Goal: Task Accomplishment & Management: Use online tool/utility

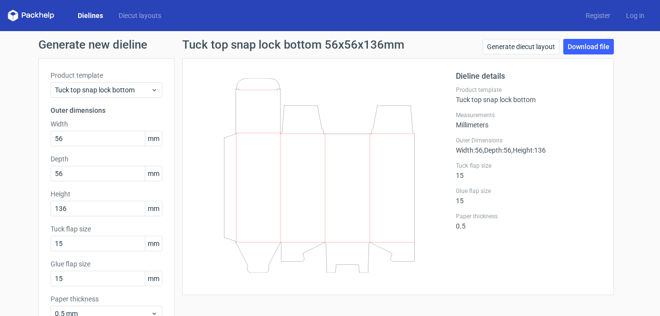
drag, startPoint x: 92, startPoint y: 141, endPoint x: 45, endPoint y: 141, distance: 47.6
click at [45, 141] on div "Product template Tuck top snap lock bottom Outer dimensions Width 56 mm Depth 5…" at bounding box center [106, 199] width 136 height 283
type input "7"
type input "2"
type input "27"
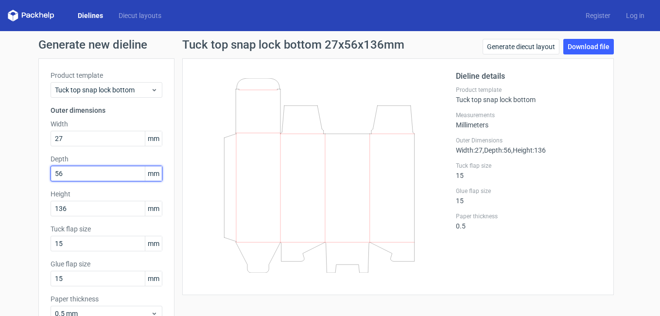
drag, startPoint x: 68, startPoint y: 171, endPoint x: 38, endPoint y: 175, distance: 29.4
click at [38, 175] on div "Product template Tuck top snap lock bottom Outer dimensions Width 27 mm Depth 5…" at bounding box center [106, 199] width 136 height 283
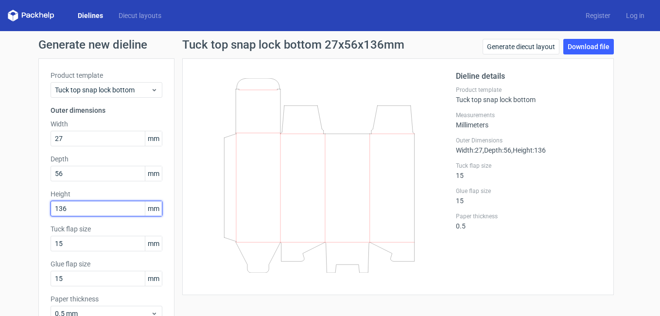
click at [73, 203] on input "136" at bounding box center [107, 209] width 112 height 16
drag, startPoint x: 72, startPoint y: 211, endPoint x: 44, endPoint y: 214, distance: 28.4
click at [44, 214] on div "Product template Tuck top snap lock bottom Outer dimensions Width 27 mm Depth 5…" at bounding box center [106, 199] width 136 height 283
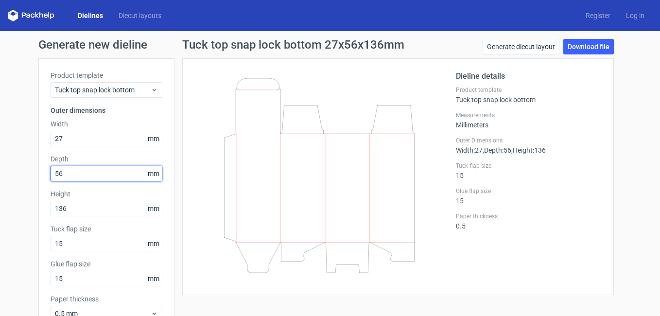
click at [38, 168] on div "Product template Tuck top snap lock bottom Outer dimensions Width 27 mm Depth 5…" at bounding box center [106, 199] width 136 height 283
type input "27"
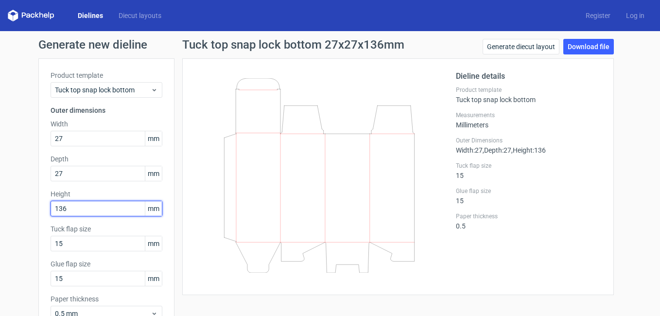
drag, startPoint x: 75, startPoint y: 210, endPoint x: 26, endPoint y: 225, distance: 50.9
click at [26, 225] on div "Generate new dieline Product template Tuck top snap lock bottom Outer dimension…" at bounding box center [330, 206] width 660 height 350
type input "64"
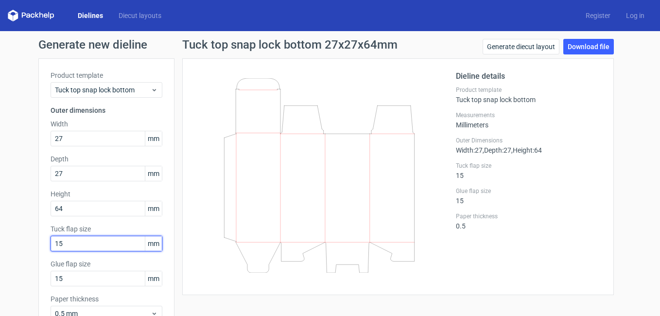
click at [70, 247] on input "15" at bounding box center [107, 244] width 112 height 16
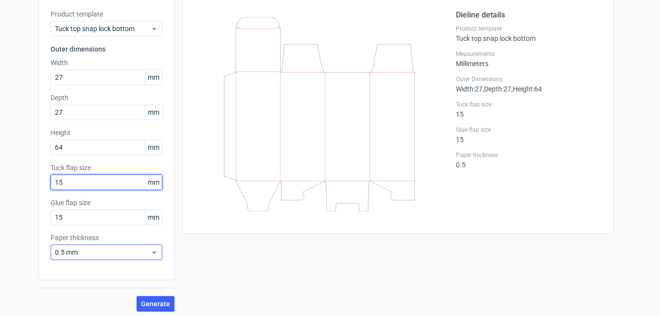
scroll to position [65, 0]
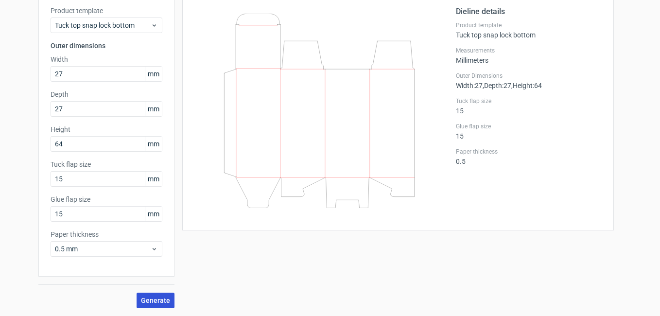
click at [165, 294] on button "Generate" at bounding box center [156, 301] width 38 height 16
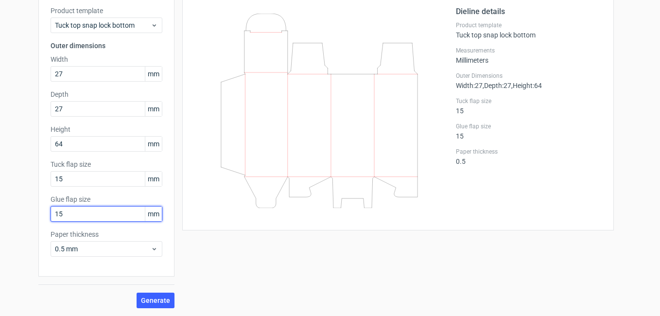
click at [70, 212] on input "15" at bounding box center [107, 214] width 112 height 16
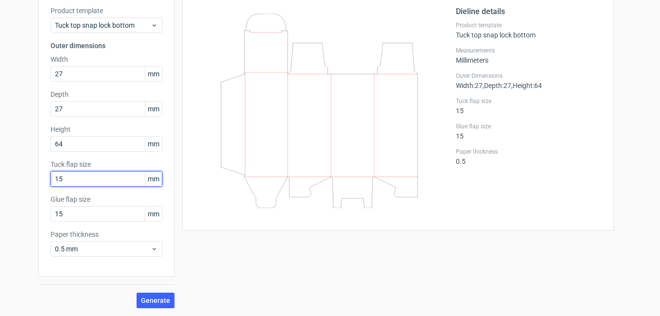
click at [61, 181] on input "15" at bounding box center [107, 179] width 112 height 16
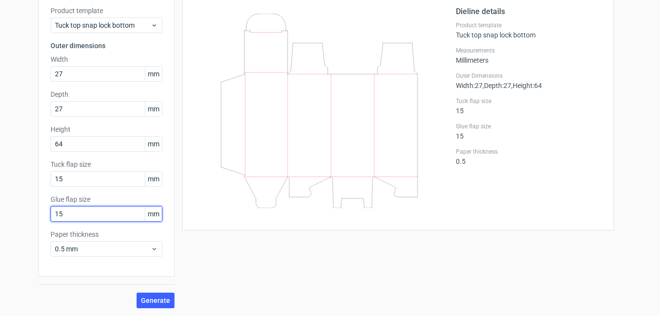
click at [74, 211] on input "15" at bounding box center [107, 214] width 112 height 16
type input "10"
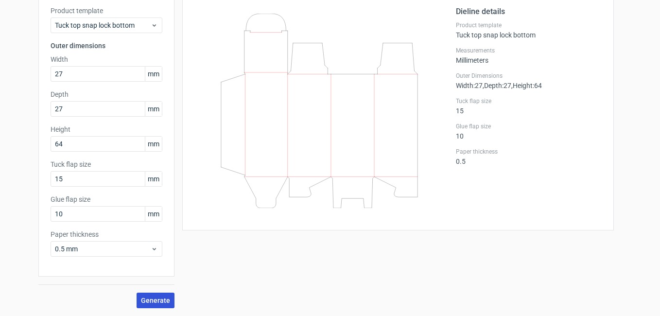
click at [142, 299] on span "Generate" at bounding box center [155, 300] width 29 height 7
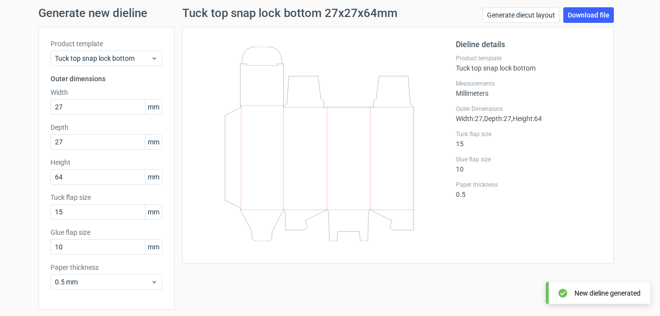
scroll to position [49, 0]
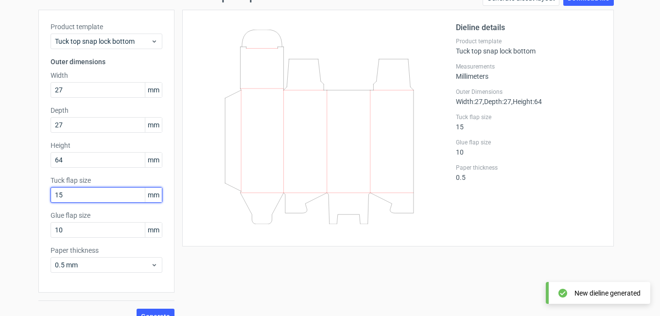
drag, startPoint x: 77, startPoint y: 191, endPoint x: 35, endPoint y: 197, distance: 42.8
click at [38, 197] on div "Product template Tuck top snap lock bottom Outer dimensions Width 27 mm Depth 2…" at bounding box center [106, 151] width 136 height 283
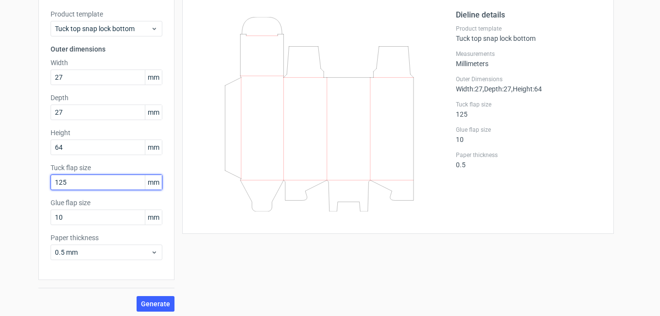
scroll to position [65, 0]
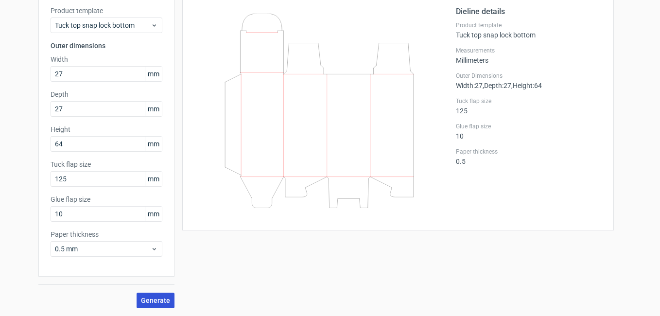
click at [158, 303] on span "Generate" at bounding box center [155, 300] width 29 height 7
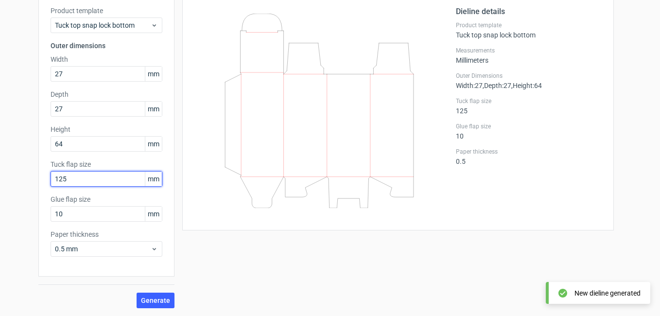
drag, startPoint x: 77, startPoint y: 176, endPoint x: 44, endPoint y: 185, distance: 34.7
click at [44, 185] on div "Product template Tuck top snap lock bottom Outer dimensions Width 27 mm Depth 2…" at bounding box center [106, 135] width 136 height 283
type input "12"
click at [137, 293] on button "Generate" at bounding box center [156, 301] width 38 height 16
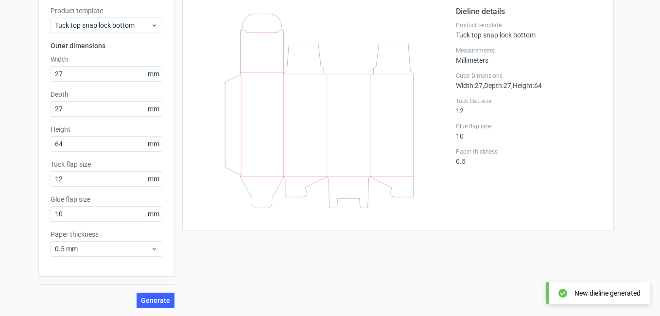
click at [319, 260] on div "Tuck top snap lock bottom 27x27x64mm Generate diecut layout Download file Dieli…" at bounding box center [398, 141] width 447 height 334
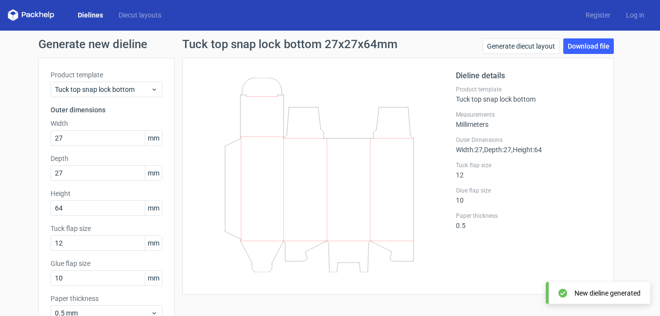
scroll to position [0, 0]
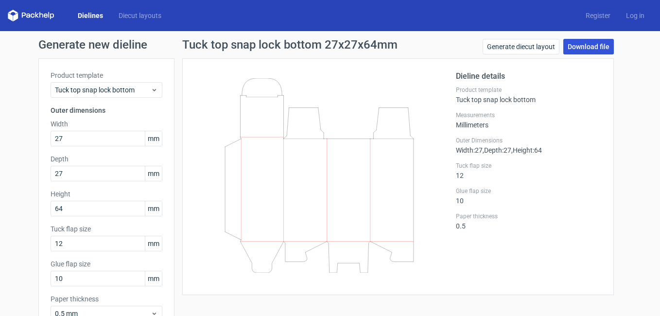
click at [595, 47] on link "Download file" at bounding box center [588, 47] width 51 height 16
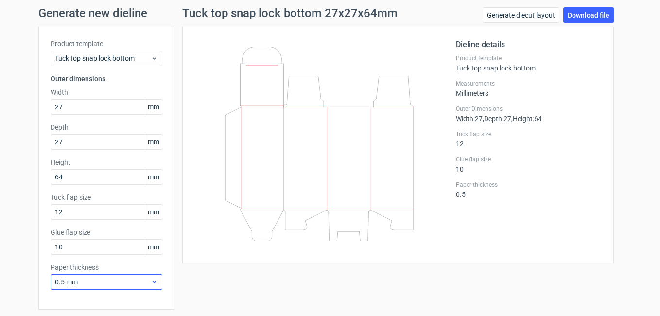
scroll to position [49, 0]
